Goal: Task Accomplishment & Management: Use online tool/utility

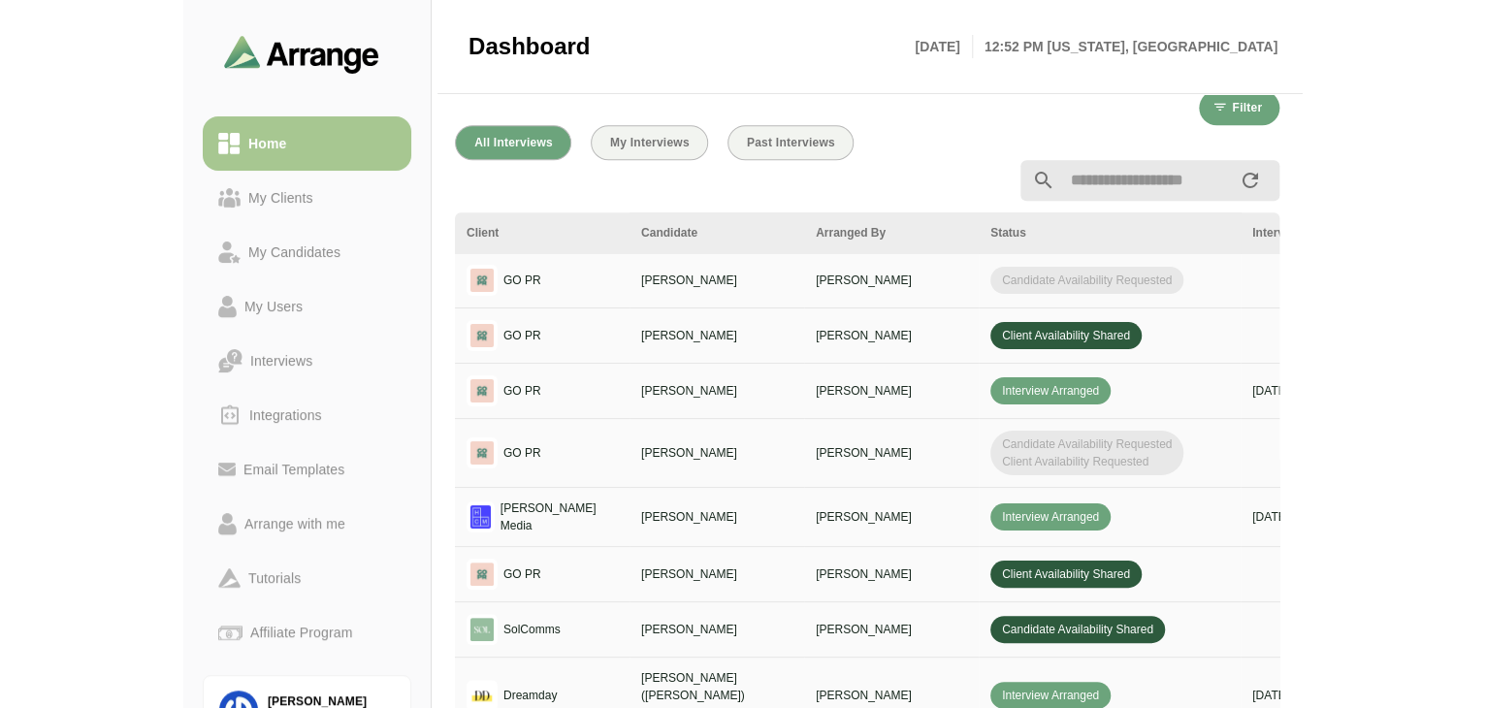
scroll to position [657, 0]
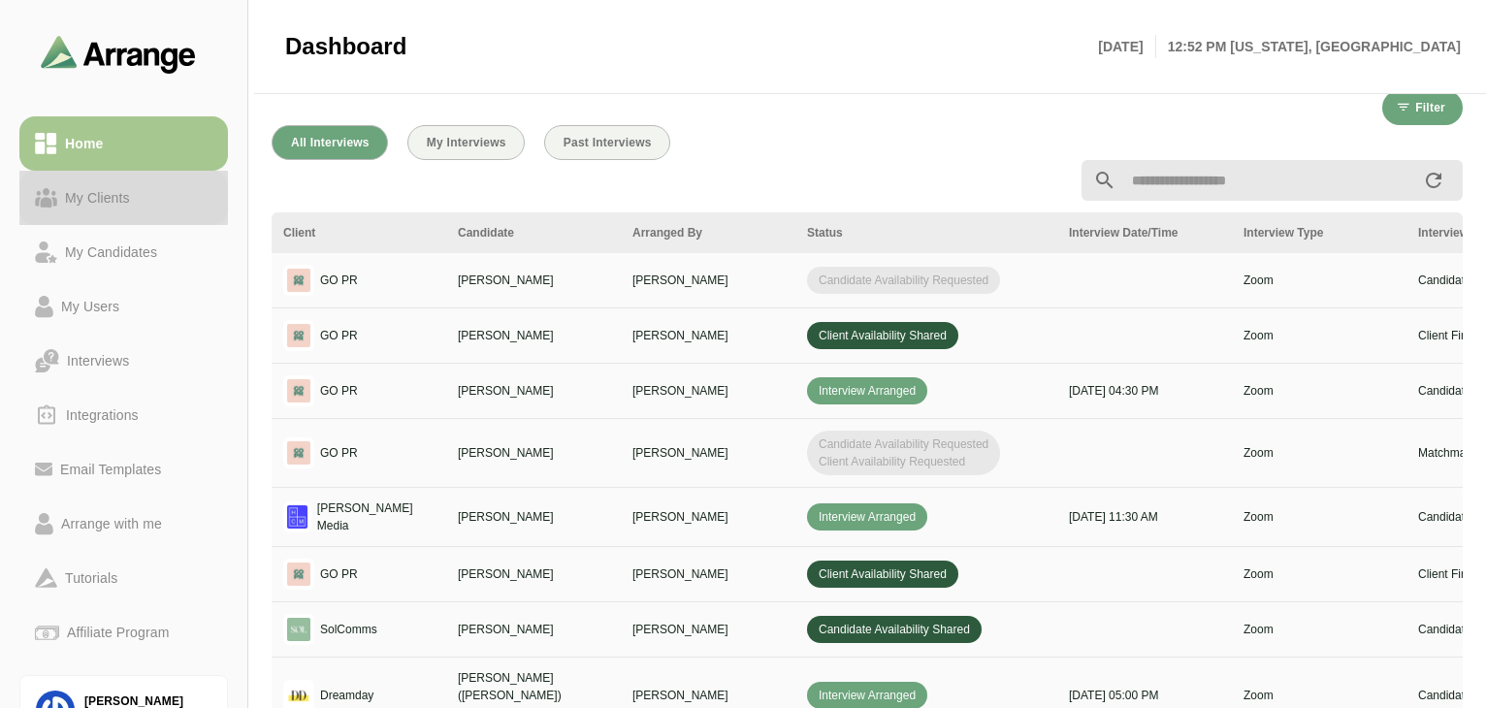
click at [85, 209] on div "My Clients" at bounding box center [97, 197] width 81 height 23
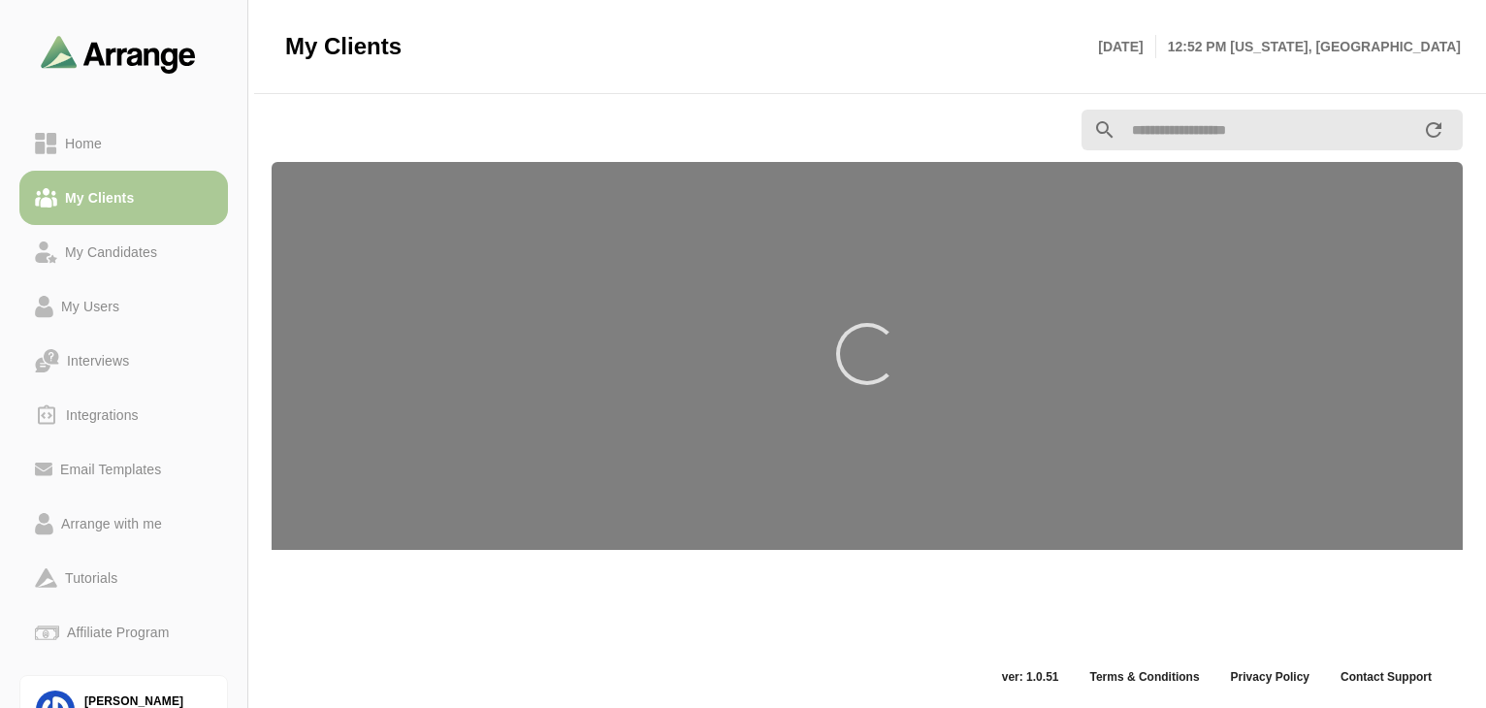
scroll to position [7, 0]
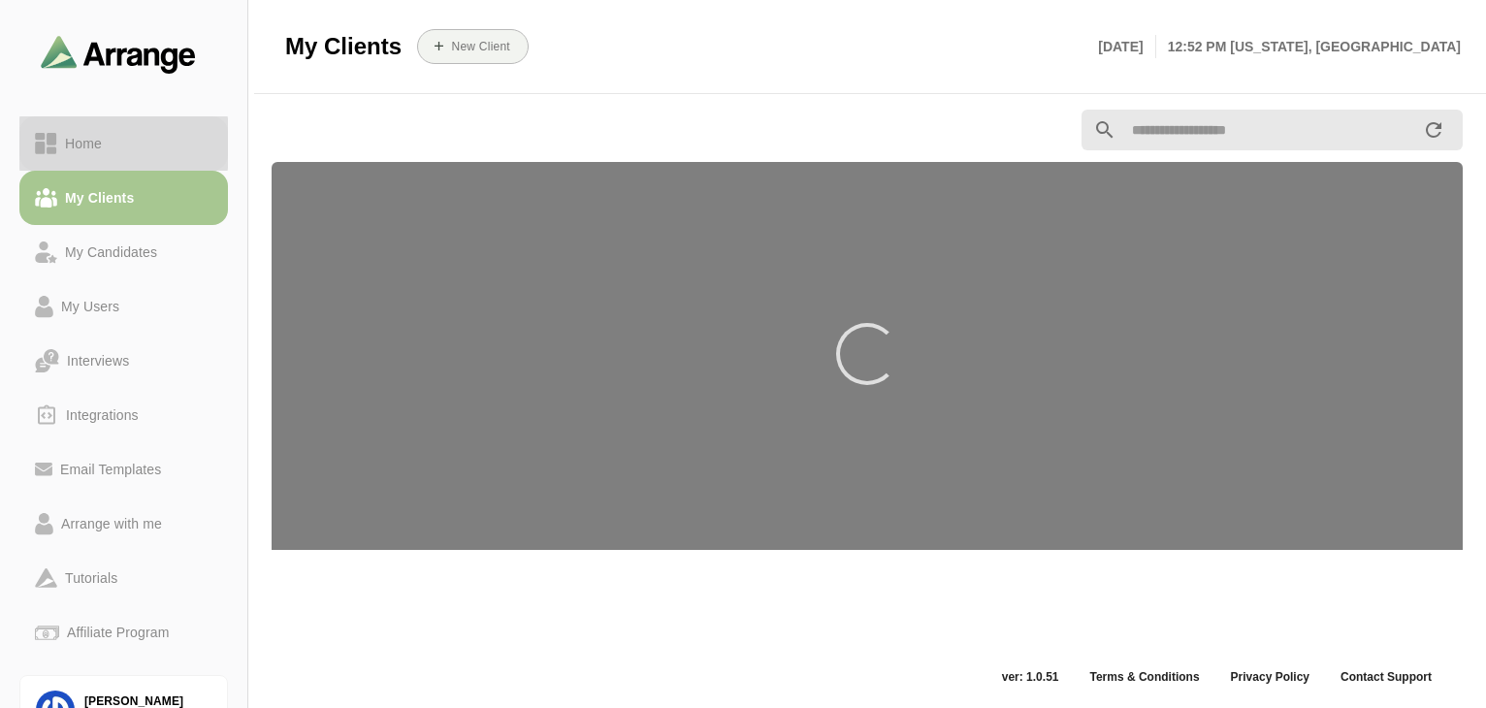
click at [116, 148] on div "Home" at bounding box center [124, 143] width 178 height 23
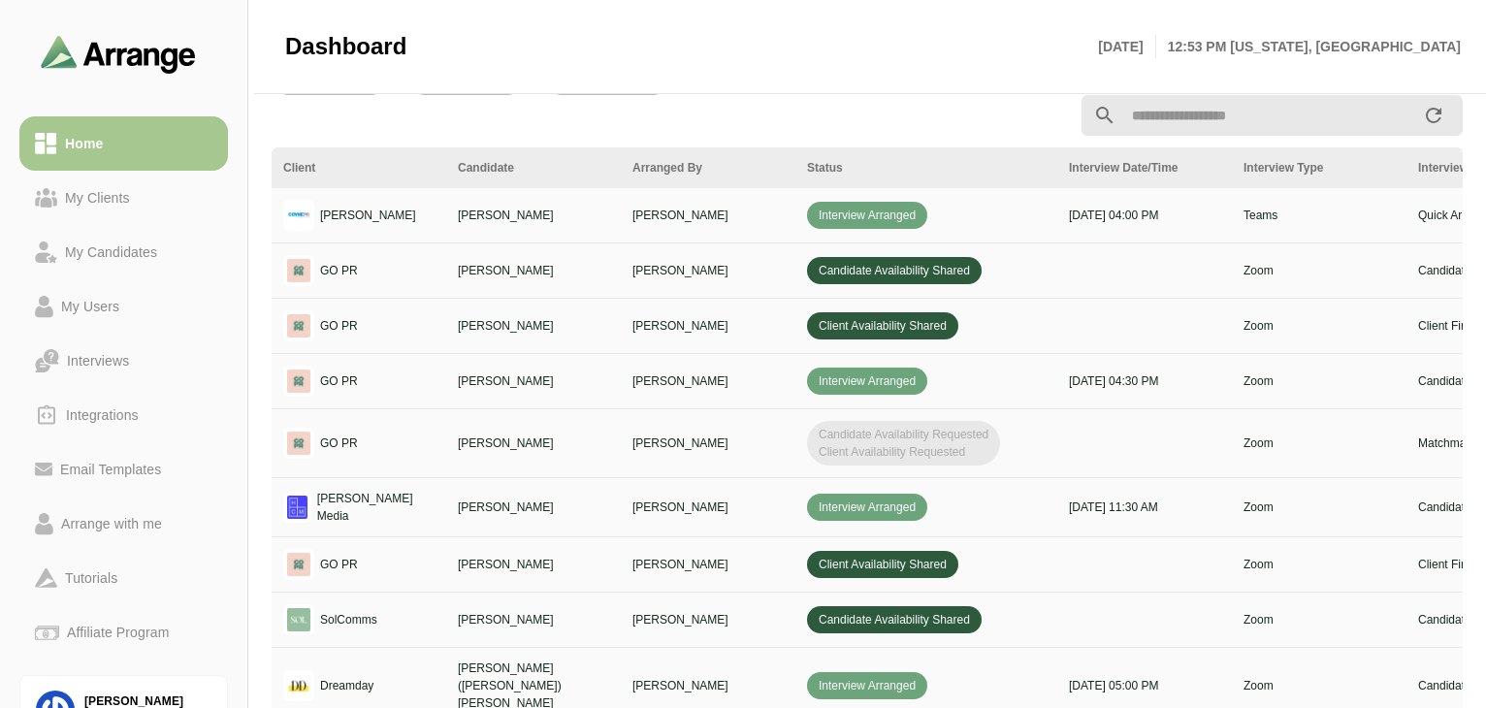
scroll to position [0, 704]
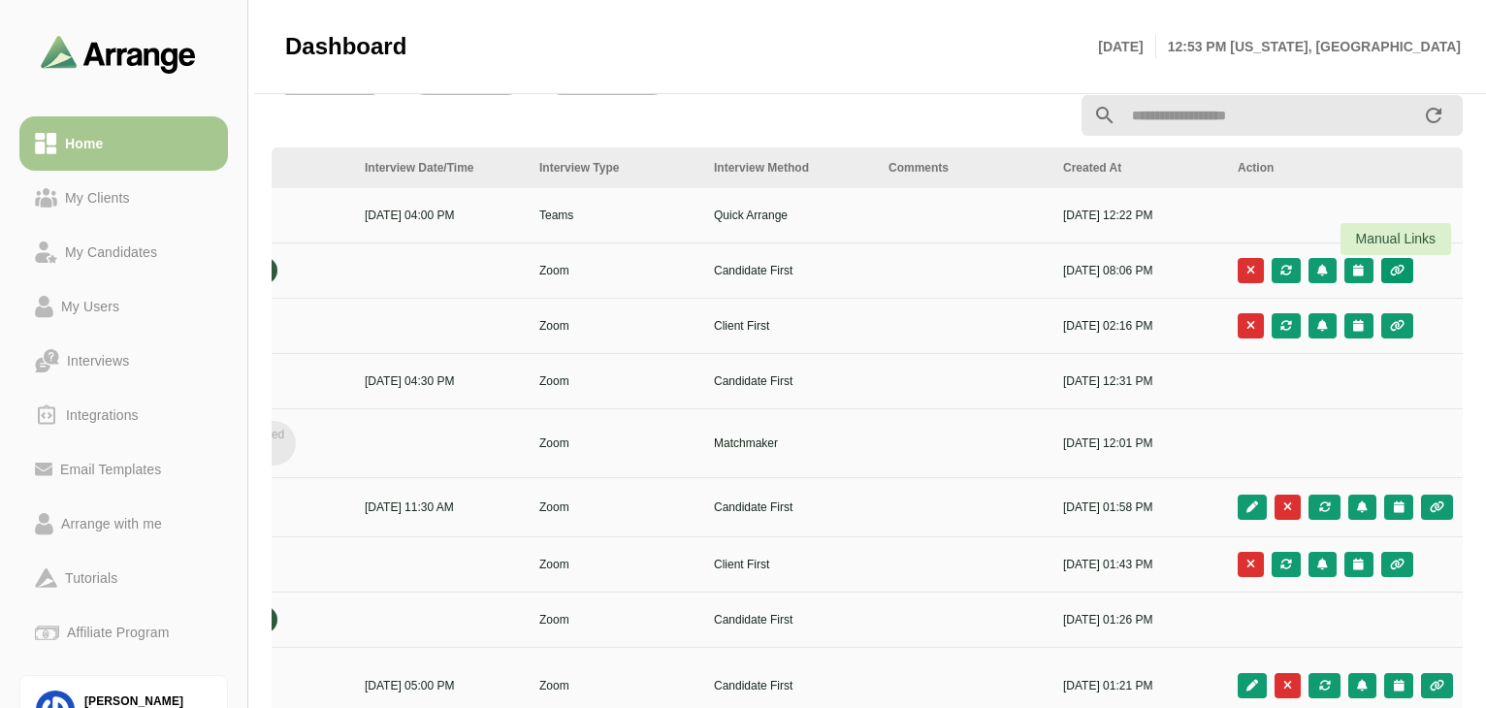
click at [1119, 269] on icon "button" at bounding box center [1397, 271] width 16 height 12
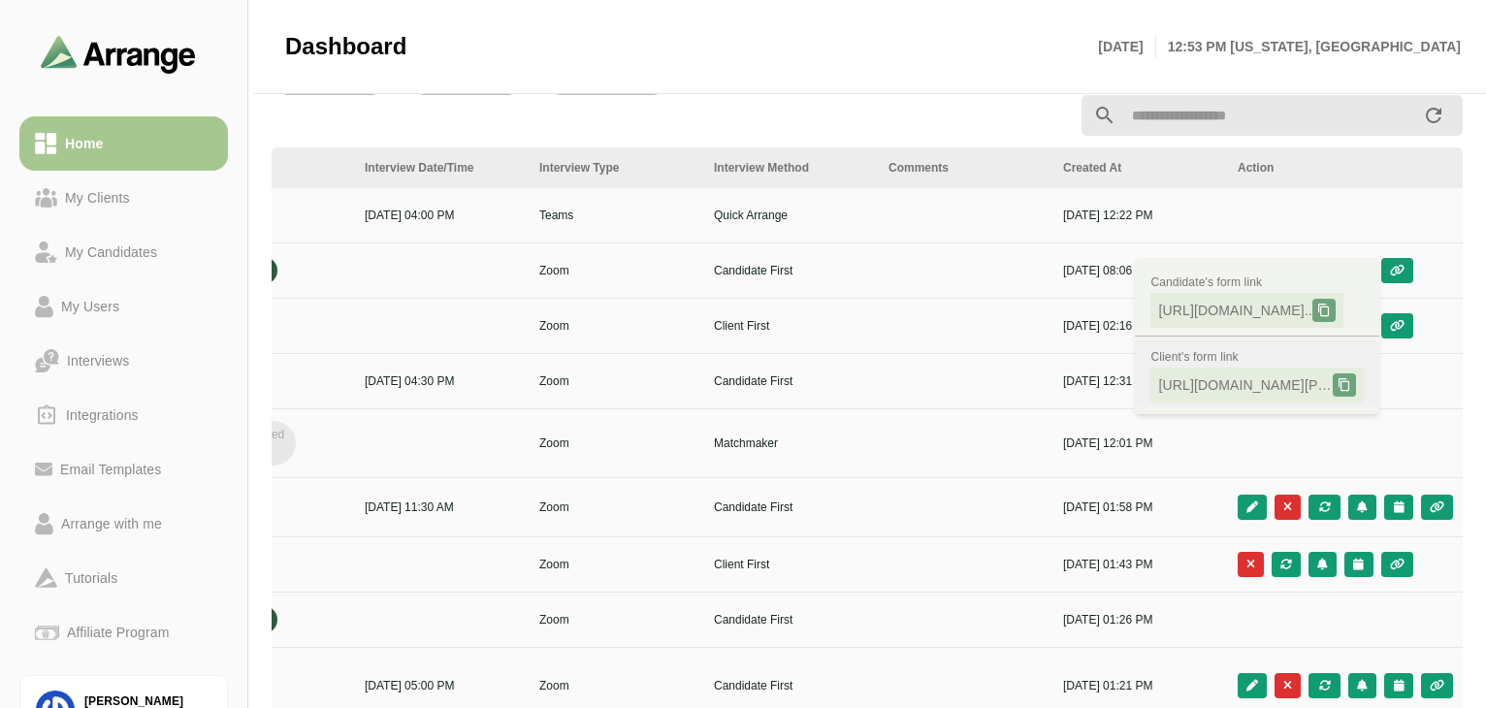
click at [1119, 385] on span "[URL][DOMAIN_NAME][PERSON_NAME].." at bounding box center [1245, 384] width 175 height 19
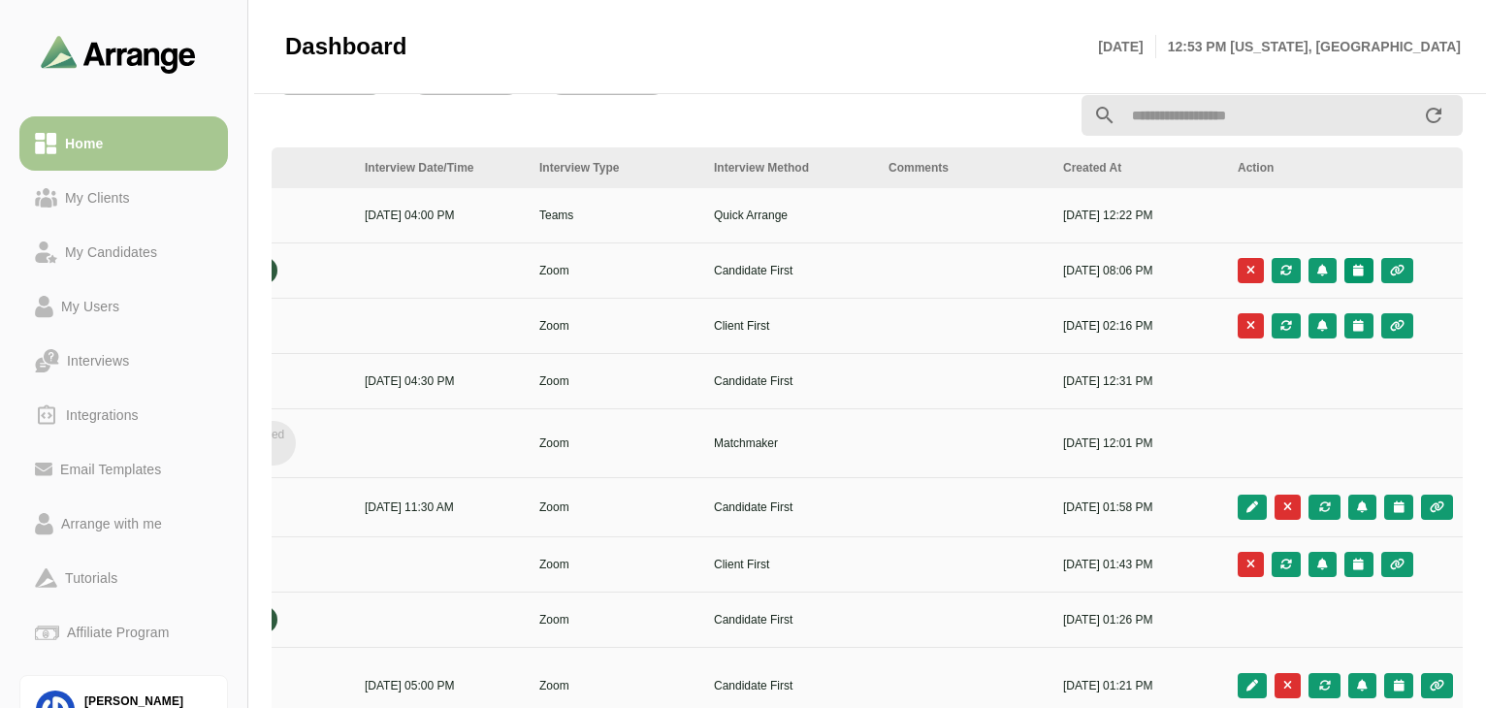
click at [1119, 263] on button "button" at bounding box center [1359, 270] width 28 height 25
click at [1119, 292] on div "Candidate Slots" at bounding box center [1273, 285] width 112 height 23
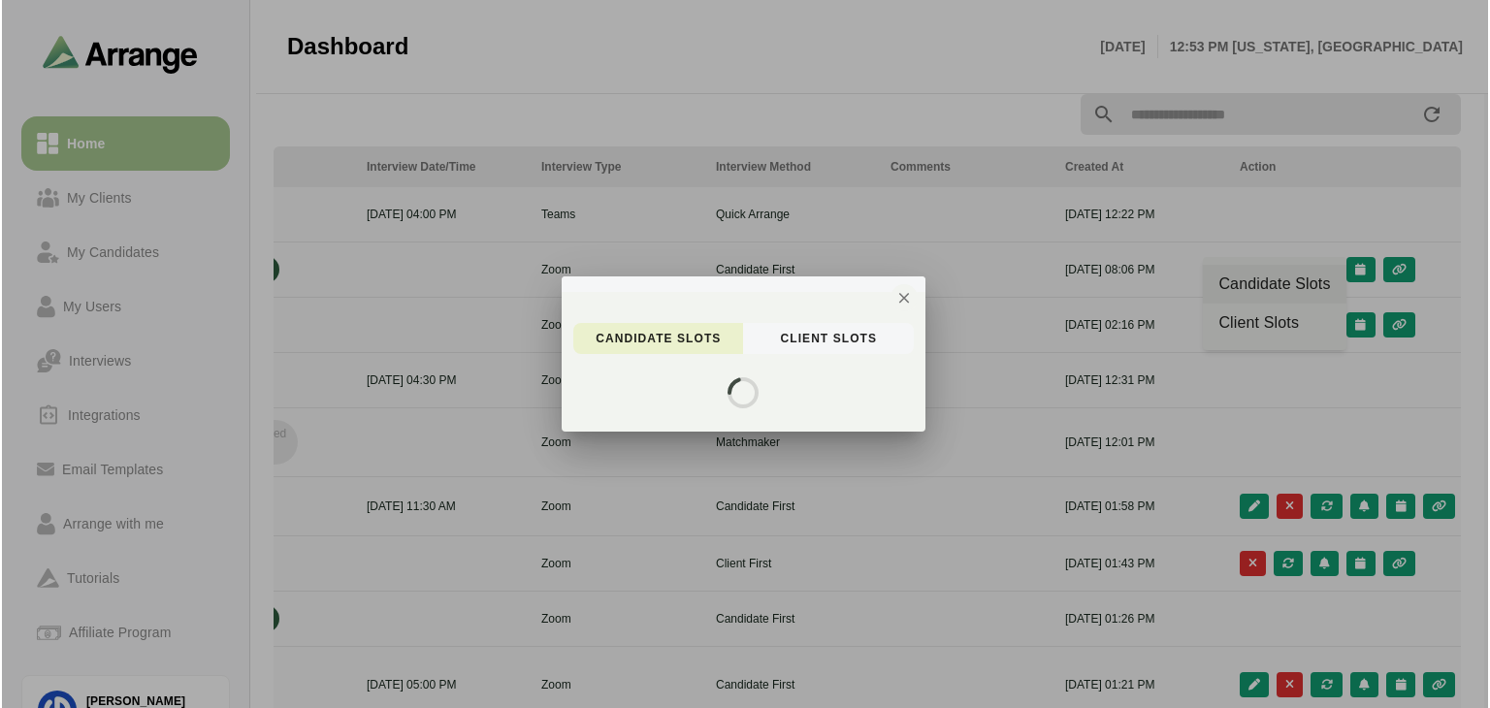
scroll to position [0, 0]
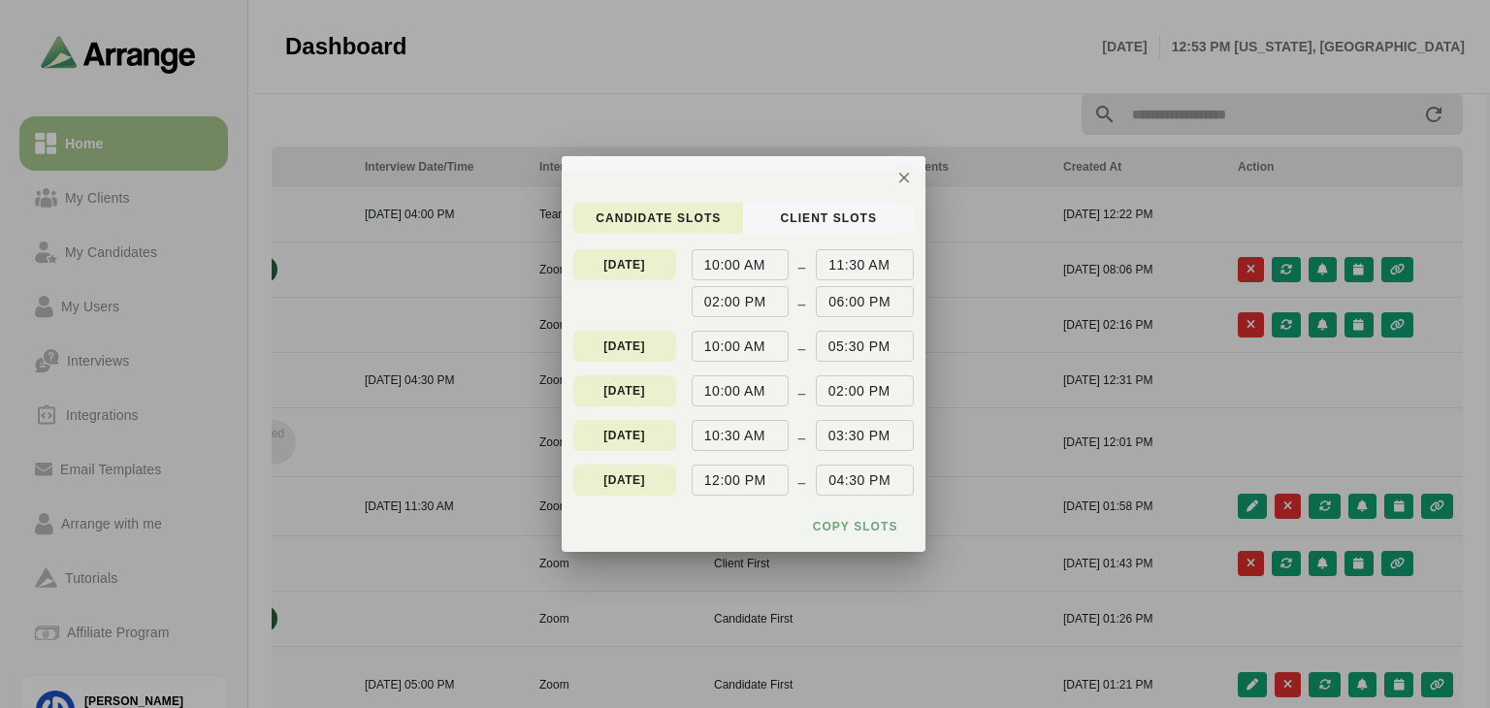
click at [814, 60] on div at bounding box center [745, 354] width 1490 height 708
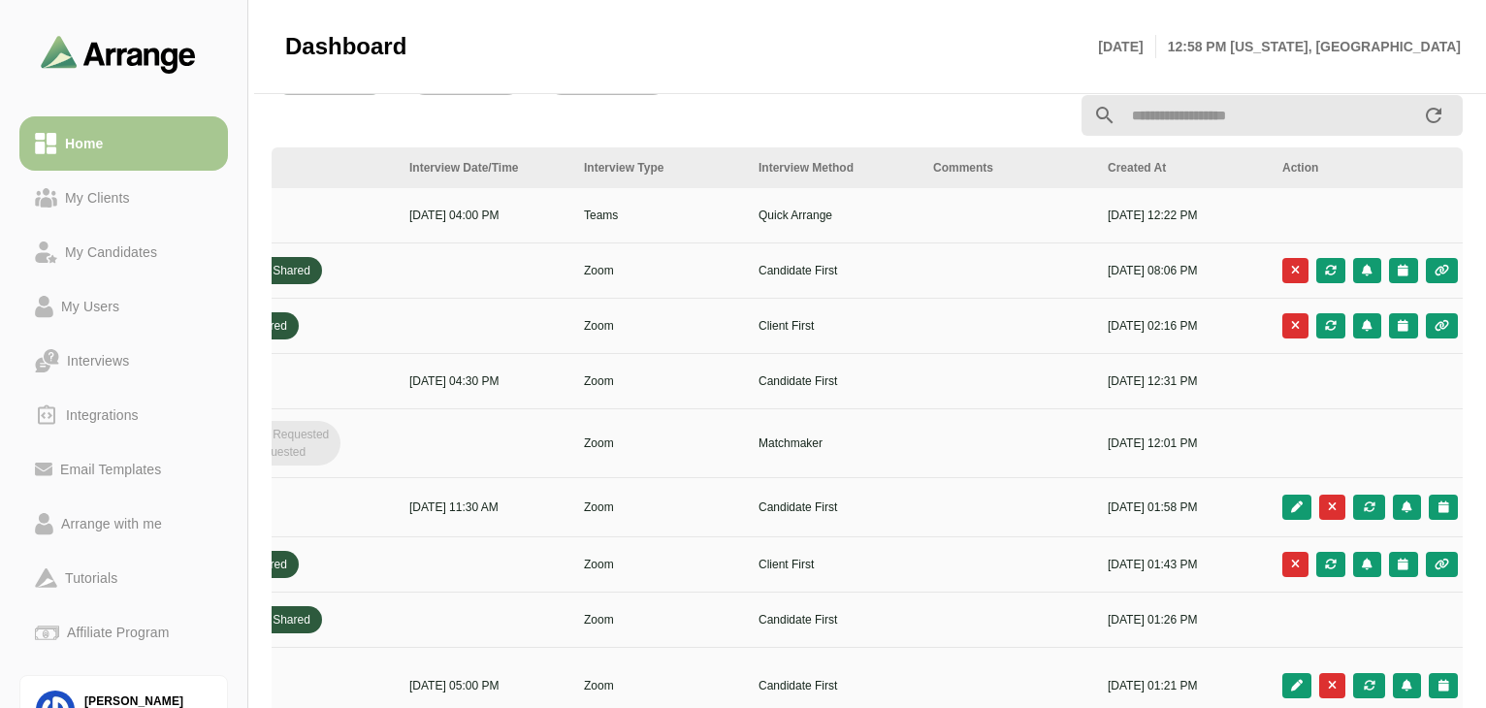
scroll to position [0, 704]
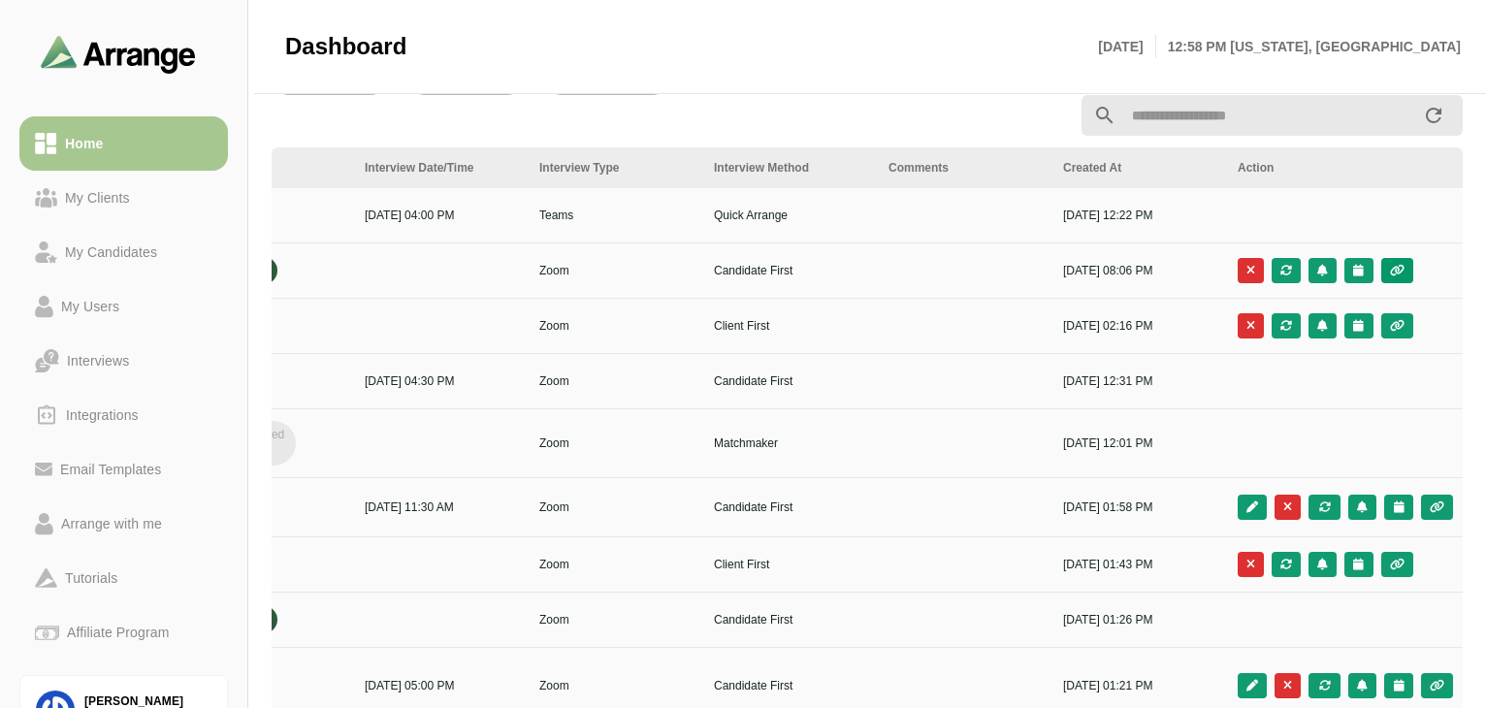
click at [1119, 265] on icon "button" at bounding box center [1397, 271] width 16 height 12
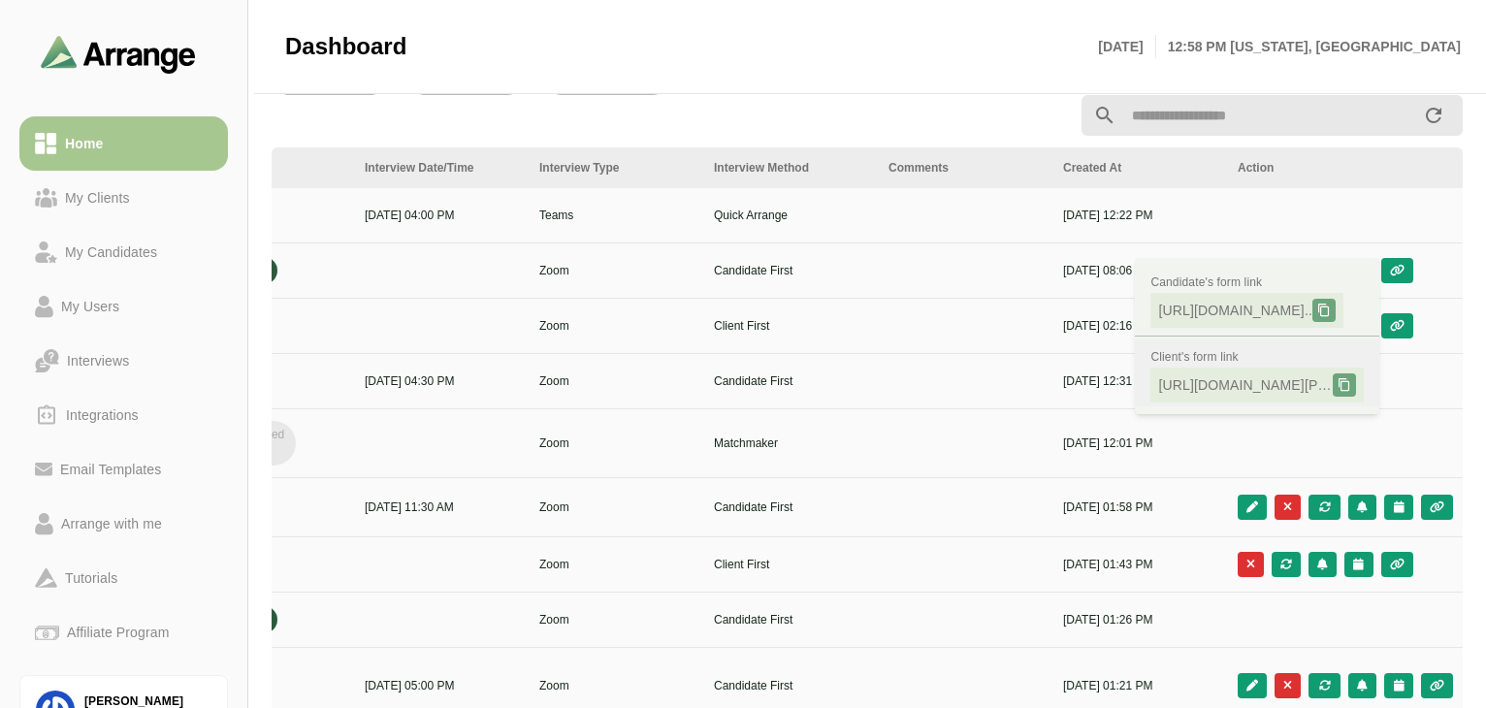
click at [1119, 385] on span "[URL][DOMAIN_NAME][PERSON_NAME].." at bounding box center [1245, 384] width 175 height 19
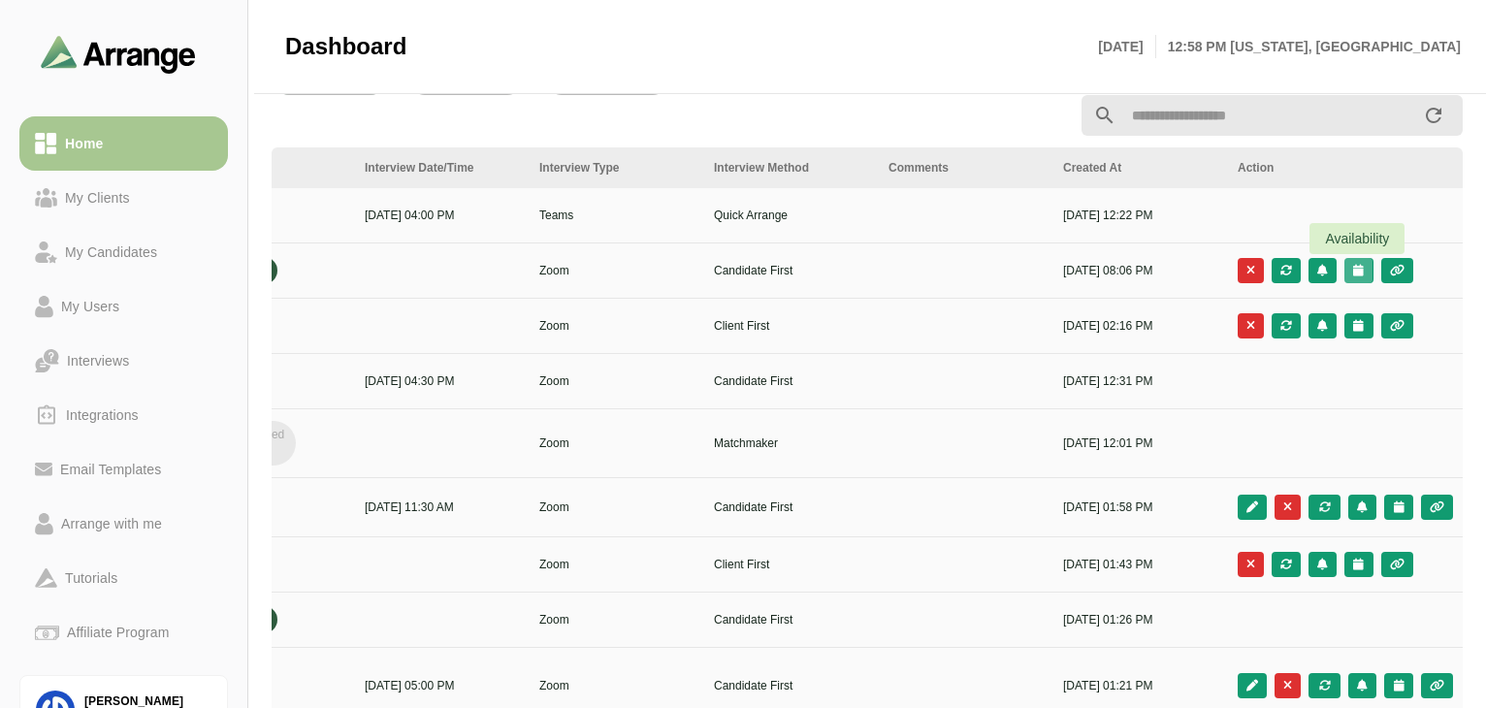
click at [1119, 271] on icon "button" at bounding box center [1358, 271] width 13 height 12
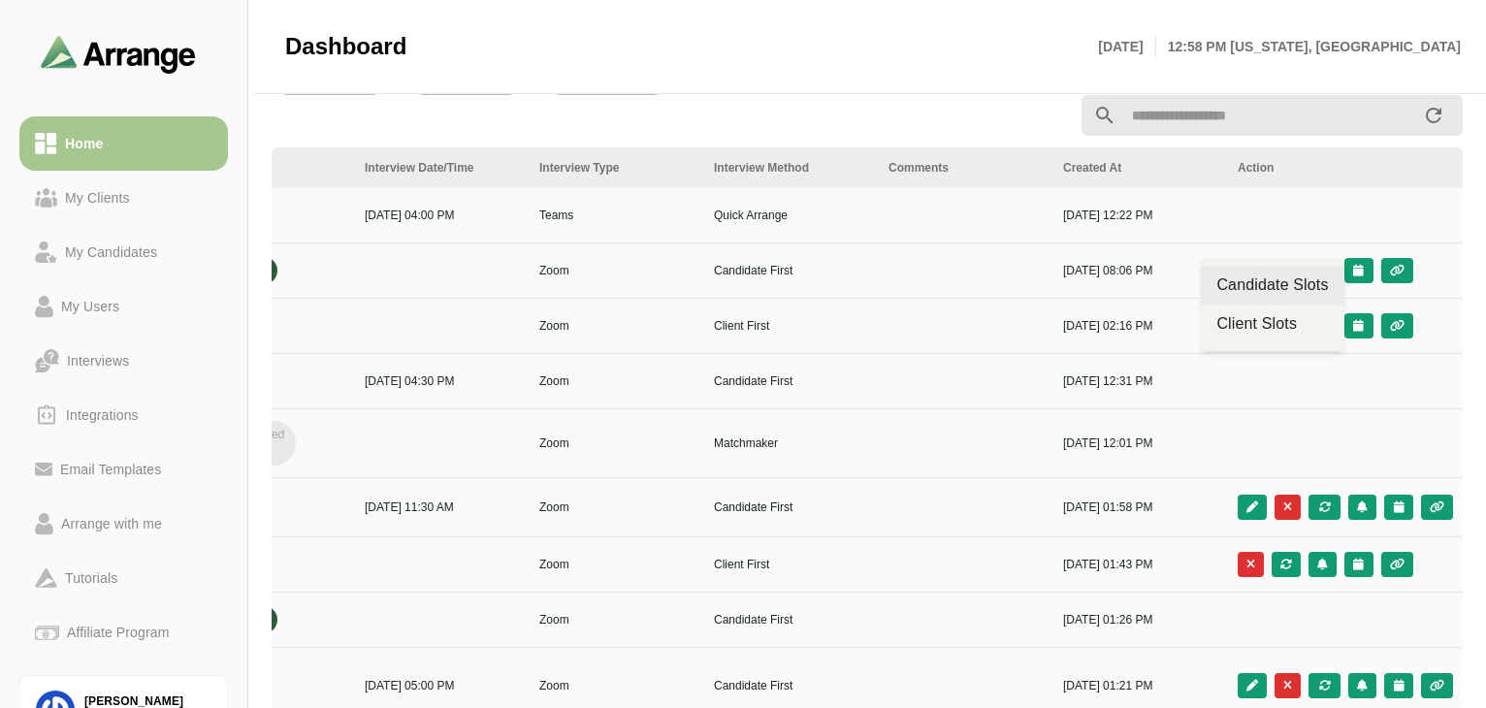
click at [1119, 284] on div "Candidate Slots" at bounding box center [1273, 285] width 112 height 23
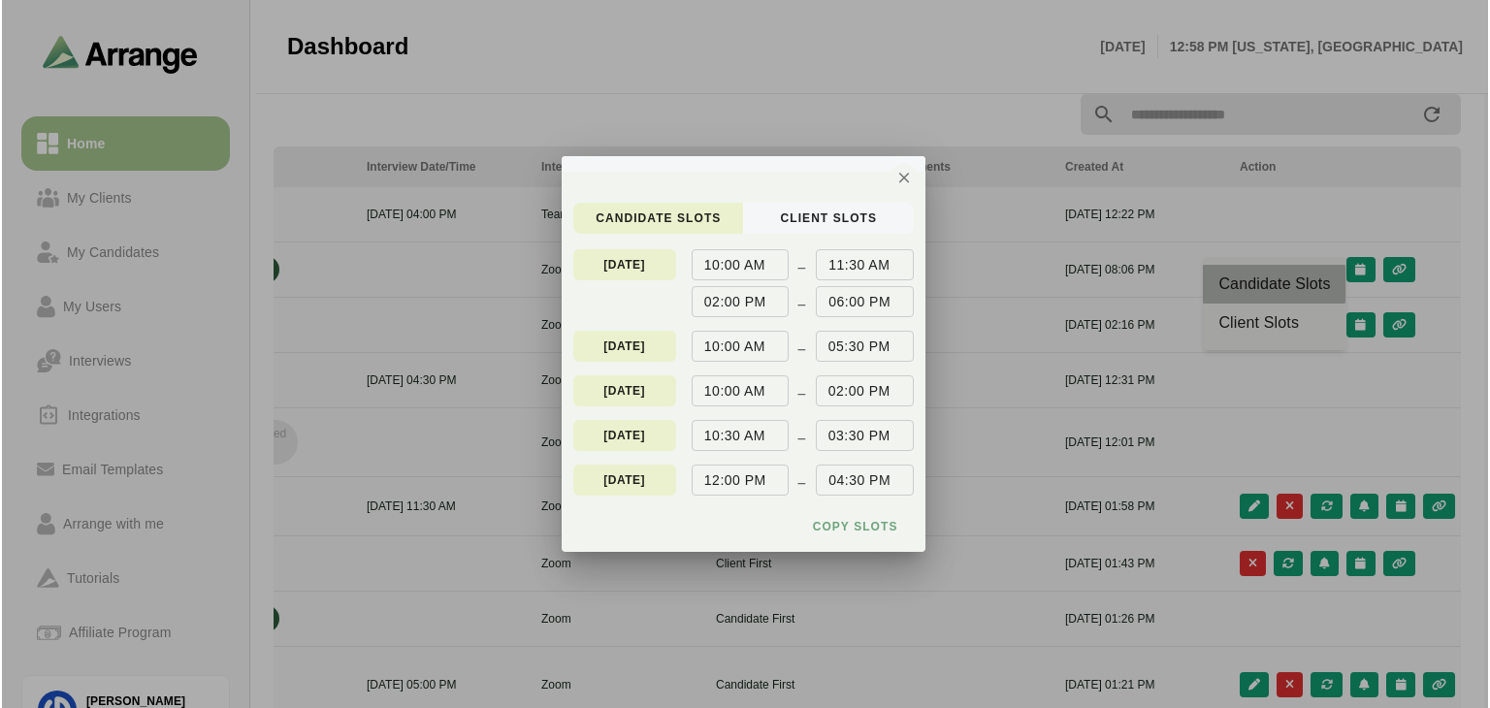
scroll to position [0, 0]
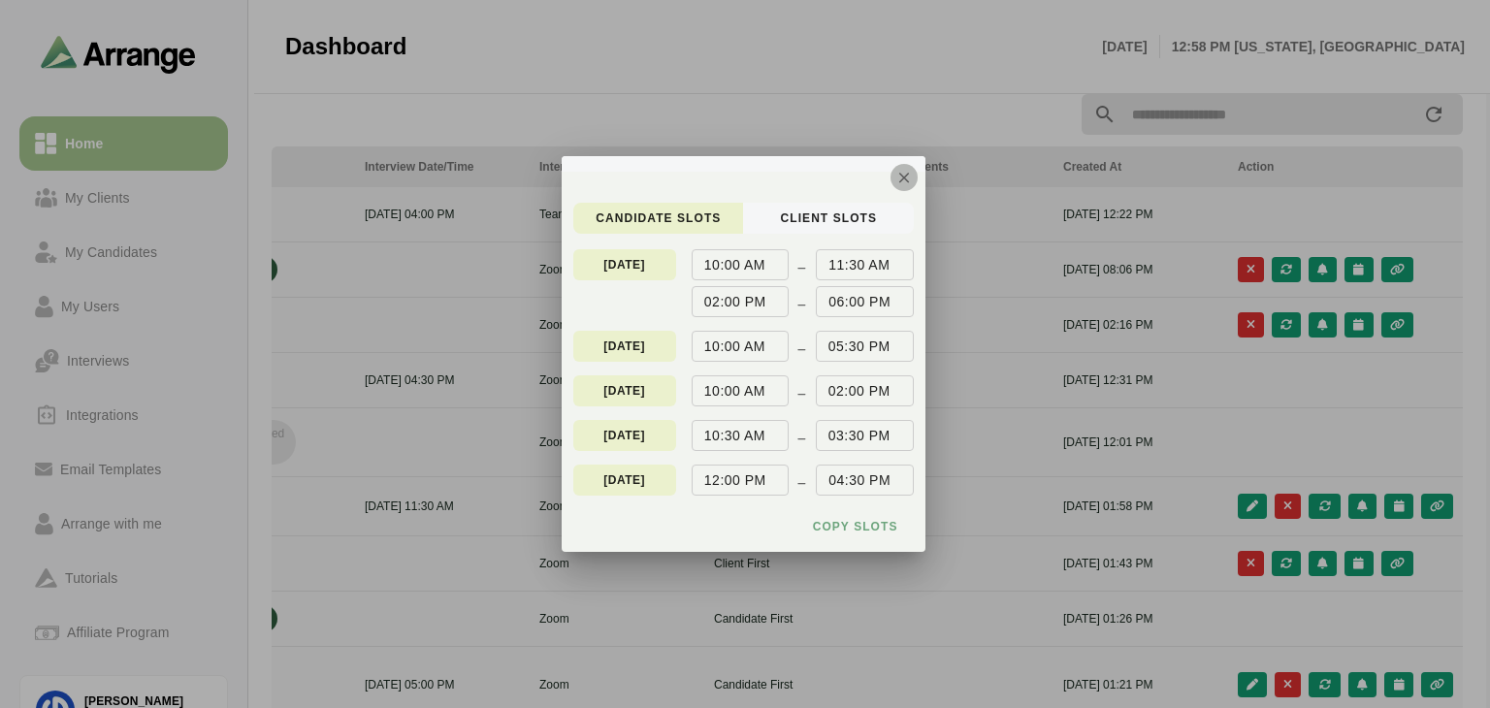
click at [905, 176] on icon "button" at bounding box center [903, 177] width 17 height 17
